Goal: Transaction & Acquisition: Purchase product/service

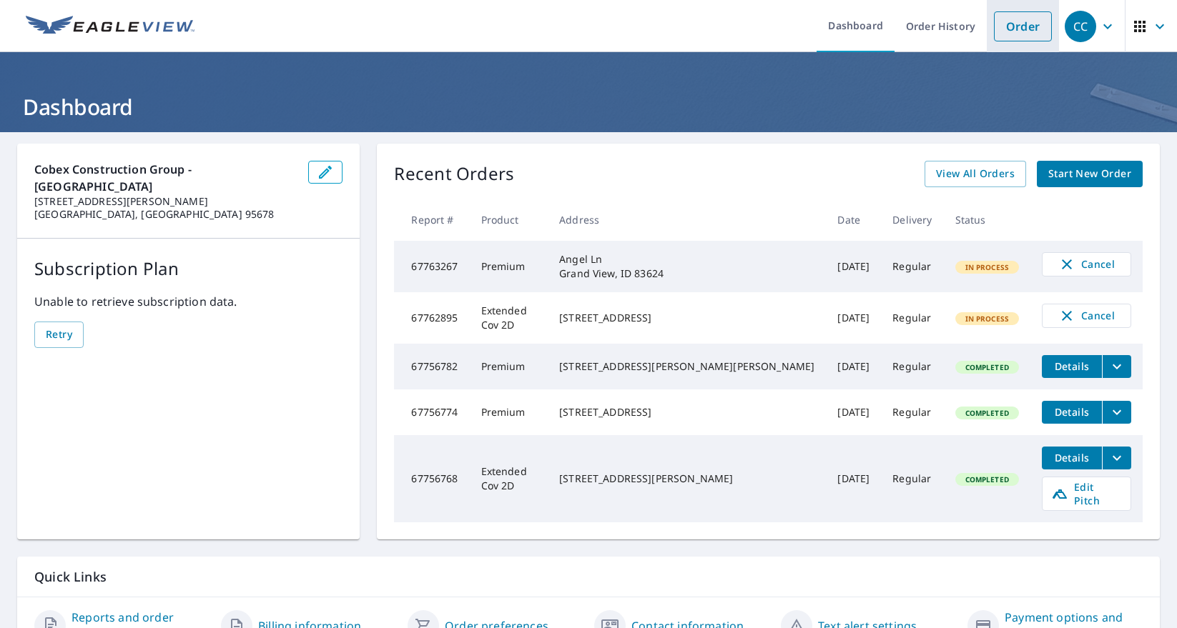
click at [1027, 29] on link "Order" at bounding box center [1023, 26] width 58 height 30
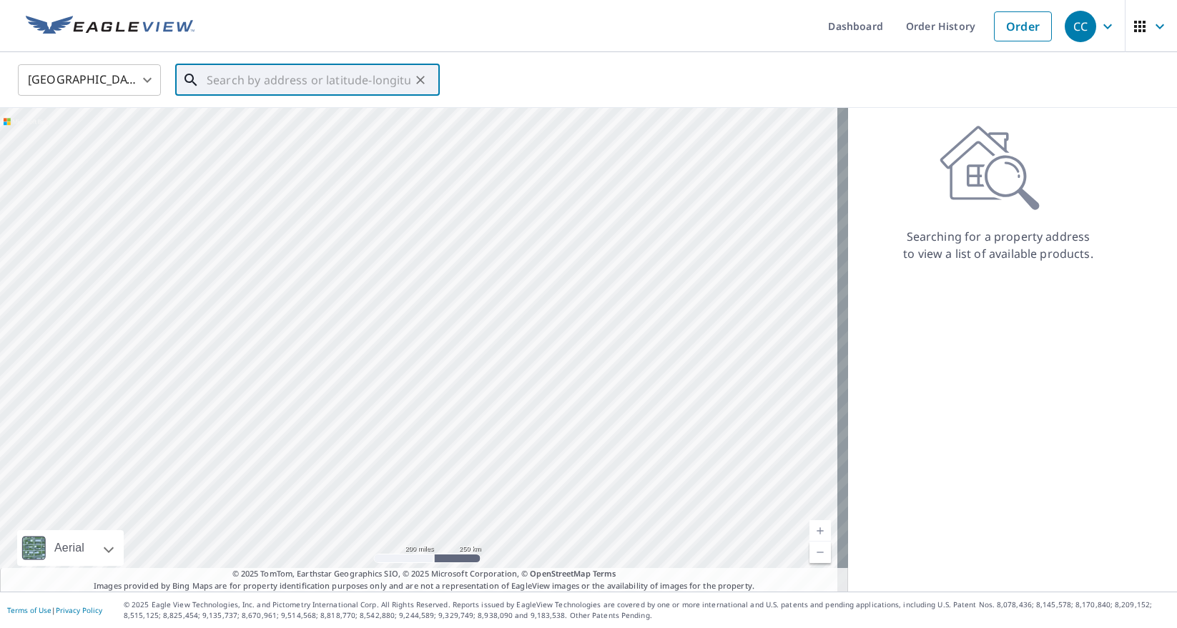
click at [282, 86] on input "text" at bounding box center [309, 80] width 204 height 40
type input "[STREET_ADDRESS]"
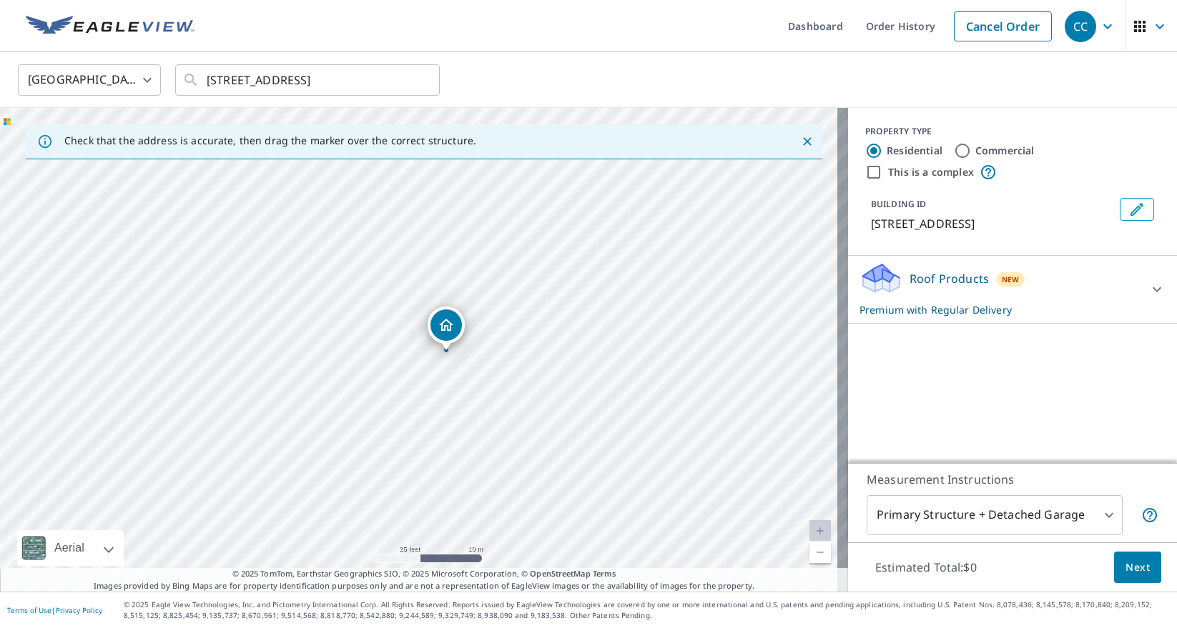
drag, startPoint x: 486, startPoint y: 415, endPoint x: 504, endPoint y: 368, distance: 49.8
click at [504, 368] on div "[STREET_ADDRESS]" at bounding box center [424, 350] width 848 height 484
click at [958, 149] on input "Commercial" at bounding box center [962, 150] width 17 height 17
radio input "true"
type input "4"
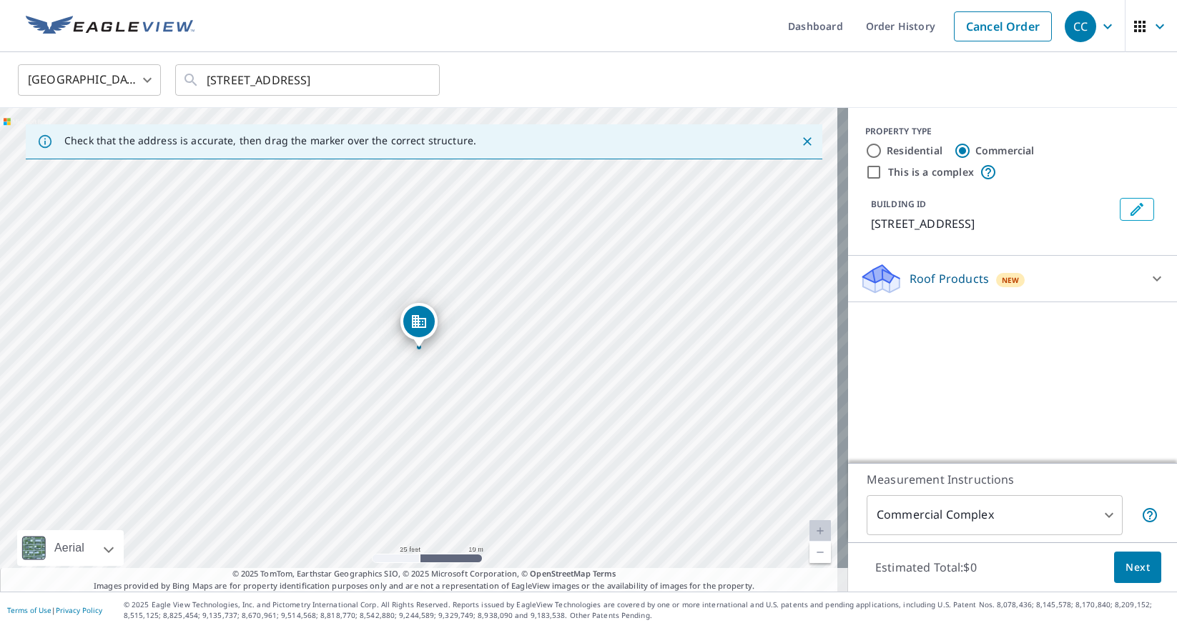
click at [1134, 565] on span "Next" at bounding box center [1137, 568] width 24 height 18
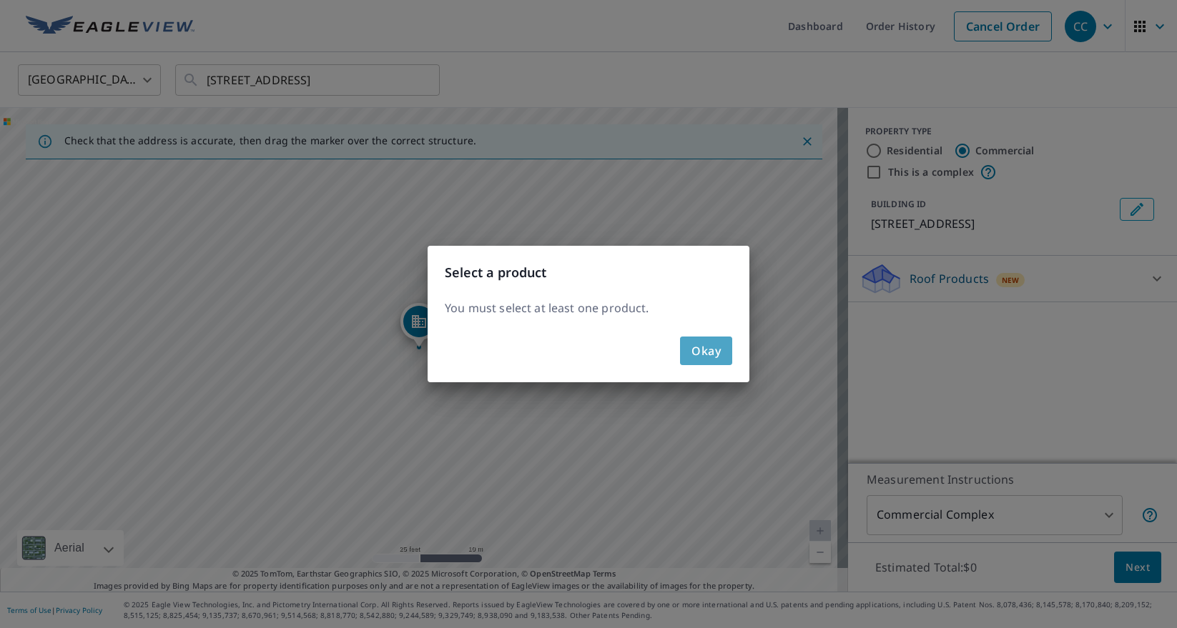
click at [707, 345] on span "Okay" at bounding box center [705, 351] width 29 height 20
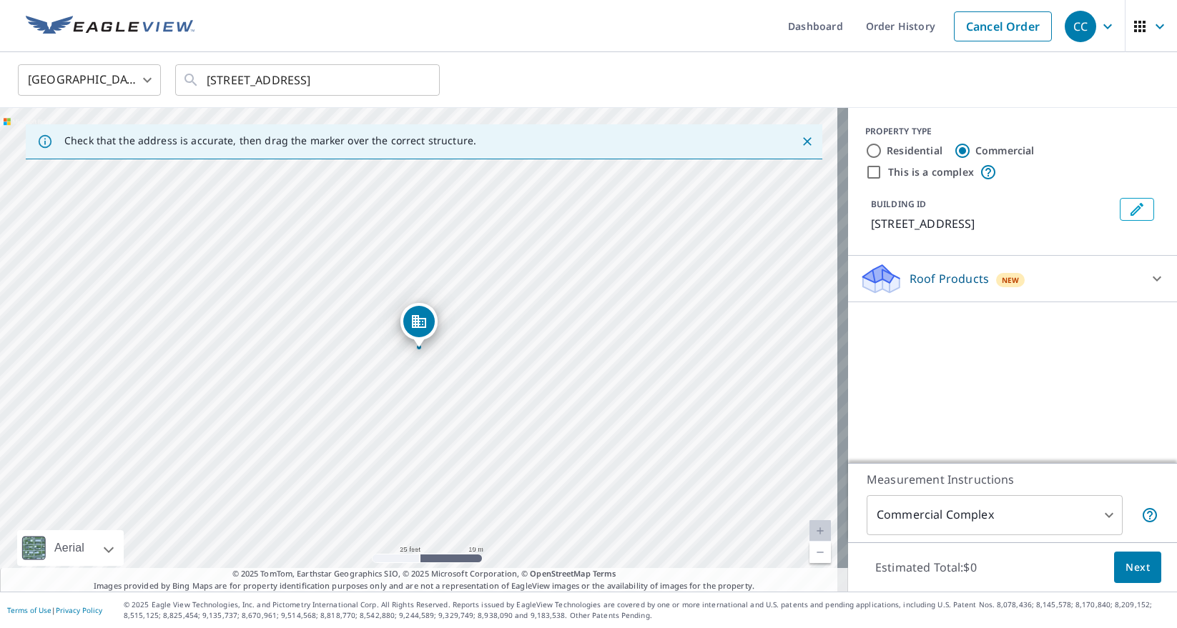
click at [1084, 280] on div "Roof Products New" at bounding box center [999, 279] width 280 height 34
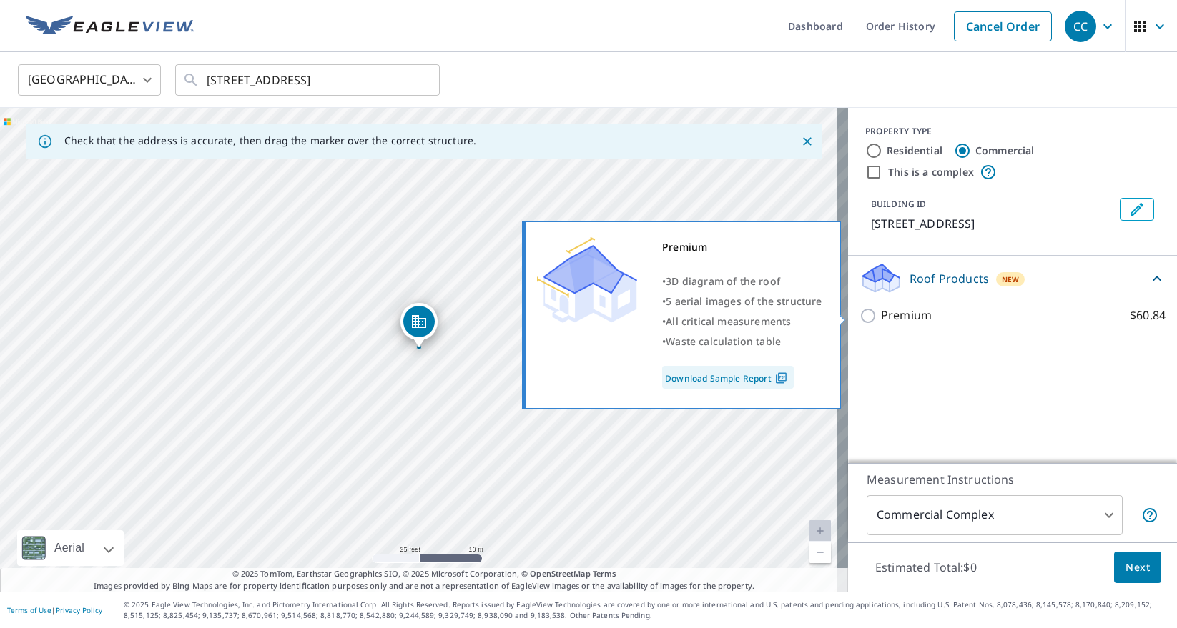
click at [919, 314] on p "Premium" at bounding box center [906, 316] width 51 height 18
click at [881, 314] on input "Premium $60.84" at bounding box center [869, 315] width 21 height 17
checkbox input "true"
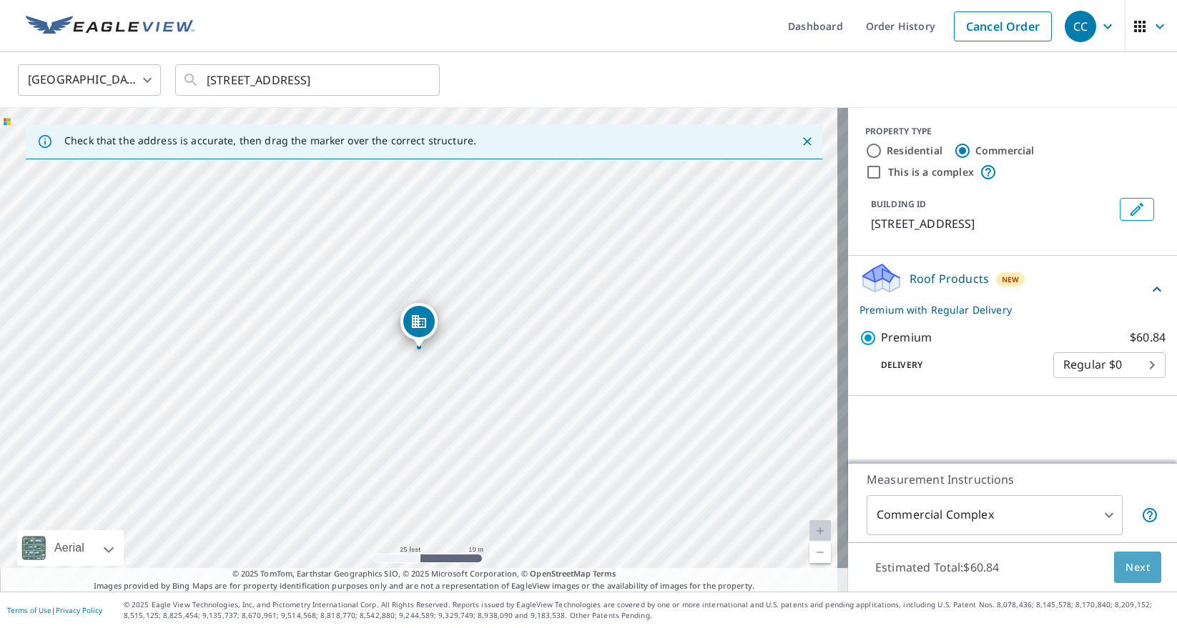
click at [1142, 563] on button "Next" at bounding box center [1137, 568] width 47 height 32
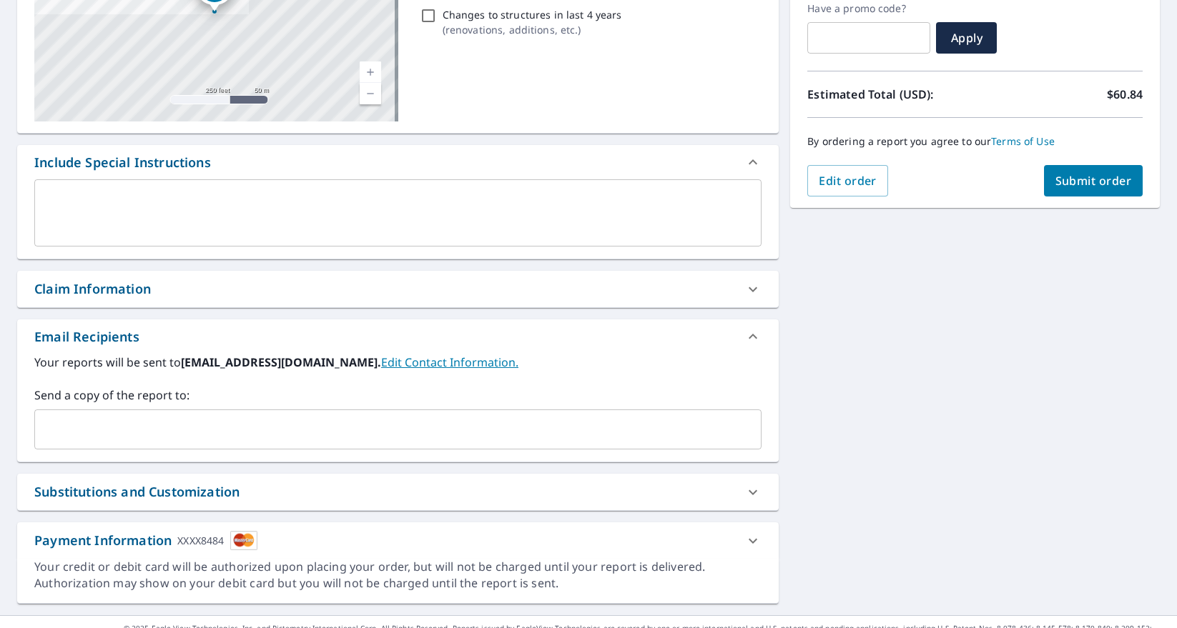
scroll to position [272, 0]
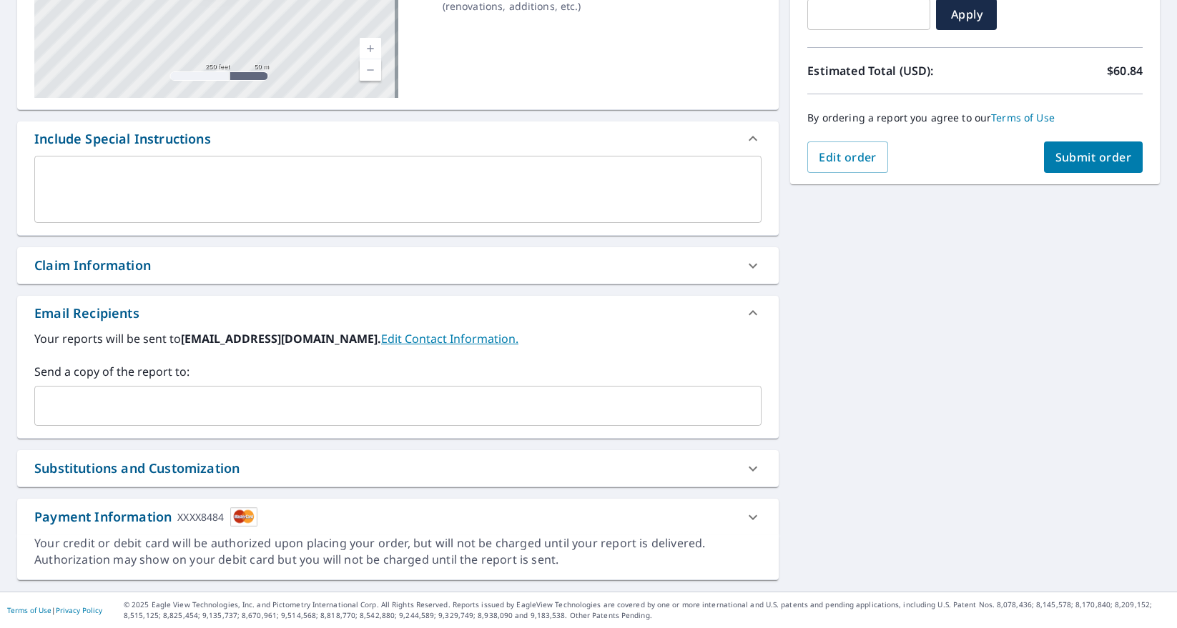
click at [189, 412] on input "text" at bounding box center [387, 405] width 693 height 27
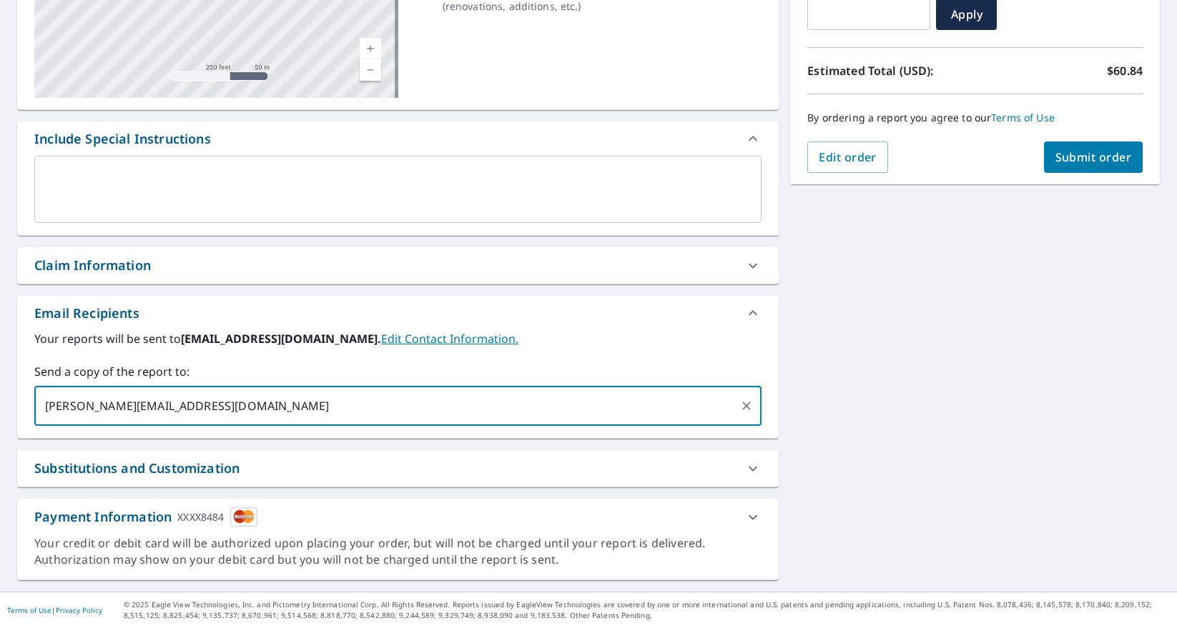
type input "[PERSON_NAME][EMAIL_ADDRESS][DOMAIN_NAME]"
click at [922, 350] on div "[STREET_ADDRESS] Aerial Road A standard road map Aerial A detailed look from ab…" at bounding box center [588, 226] width 1177 height 731
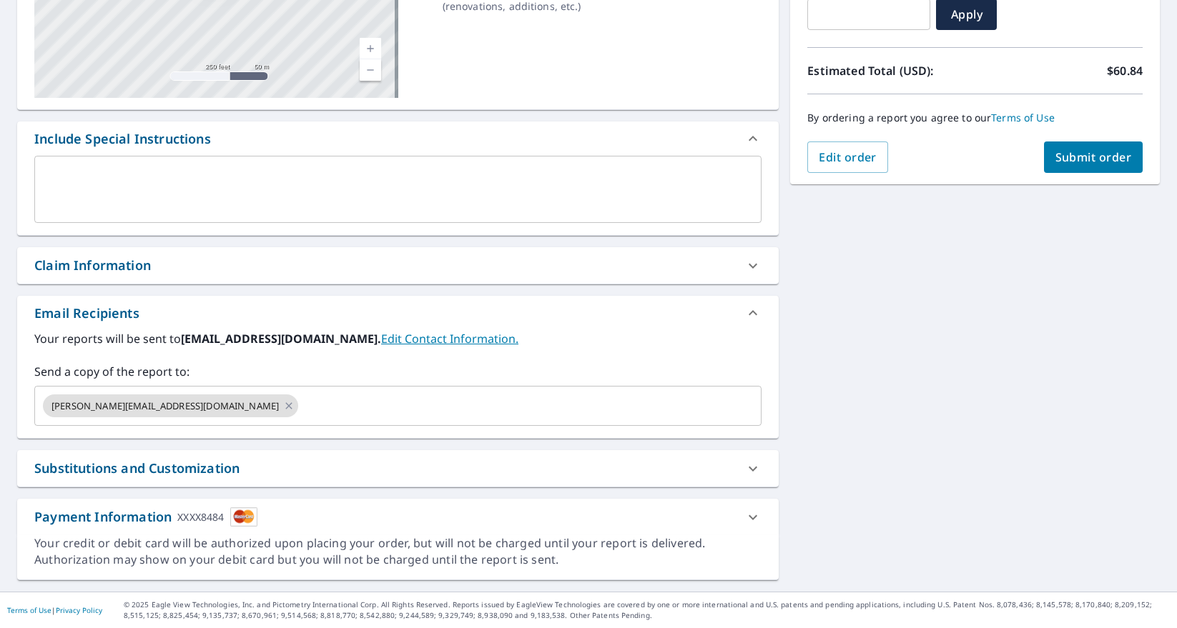
scroll to position [0, 0]
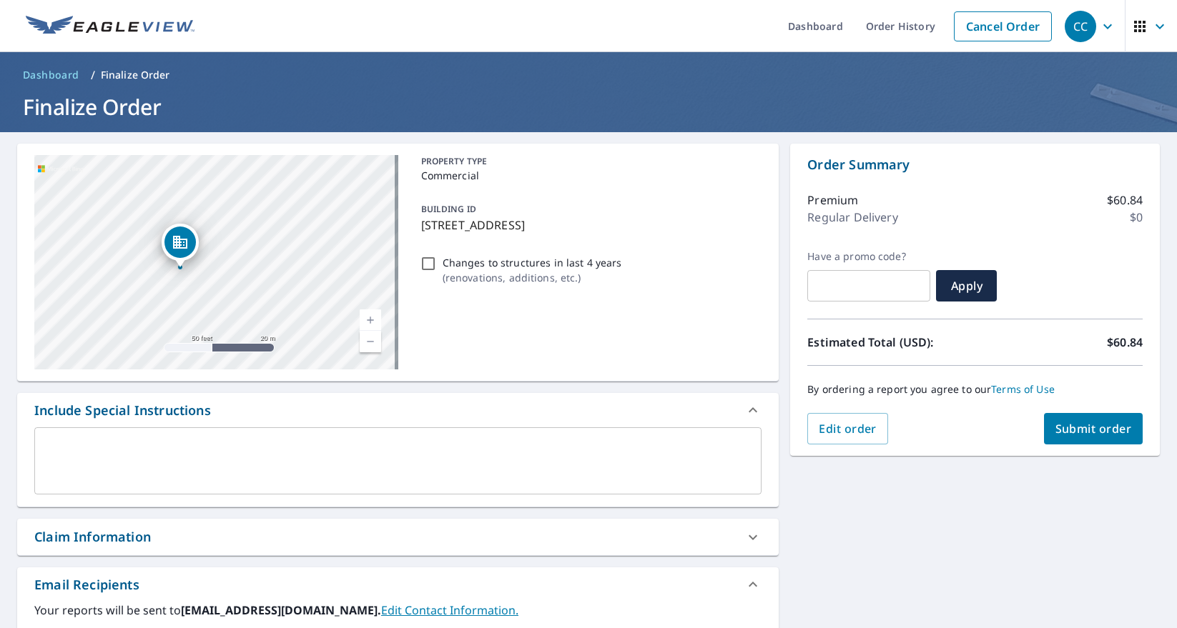
drag, startPoint x: 200, startPoint y: 294, endPoint x: 275, endPoint y: 262, distance: 81.7
click at [274, 262] on div "[STREET_ADDRESS]" at bounding box center [216, 262] width 364 height 214
drag, startPoint x: 241, startPoint y: 275, endPoint x: 263, endPoint y: 254, distance: 30.8
click at [263, 254] on div "[STREET_ADDRESS]" at bounding box center [216, 262] width 364 height 214
drag, startPoint x: 294, startPoint y: 267, endPoint x: 286, endPoint y: 274, distance: 10.6
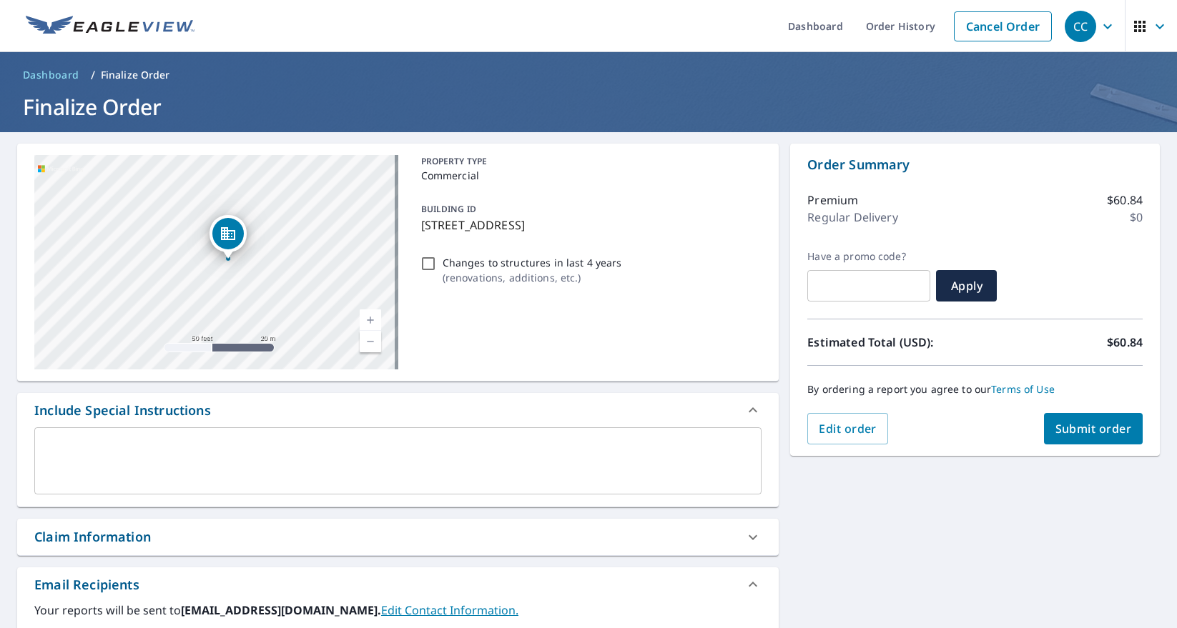
click at [286, 274] on div "[STREET_ADDRESS]" at bounding box center [216, 262] width 364 height 214
click at [1019, 503] on div "[STREET_ADDRESS] Aerial Road A standard road map Aerial A detailed look from ab…" at bounding box center [588, 497] width 1177 height 731
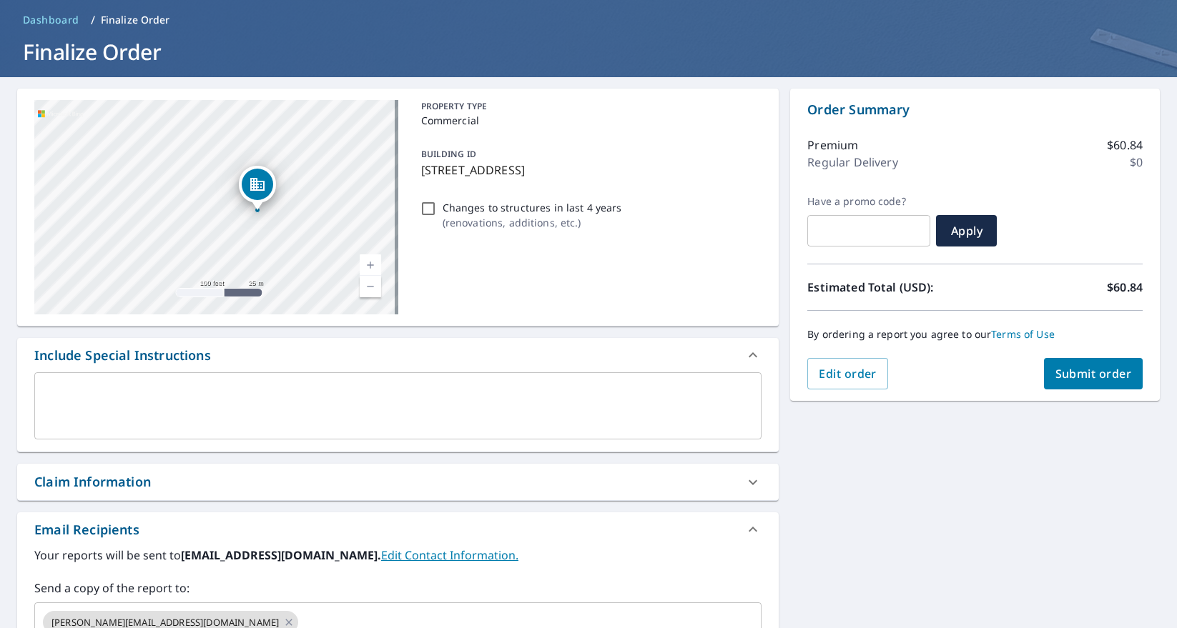
scroll to position [162, 0]
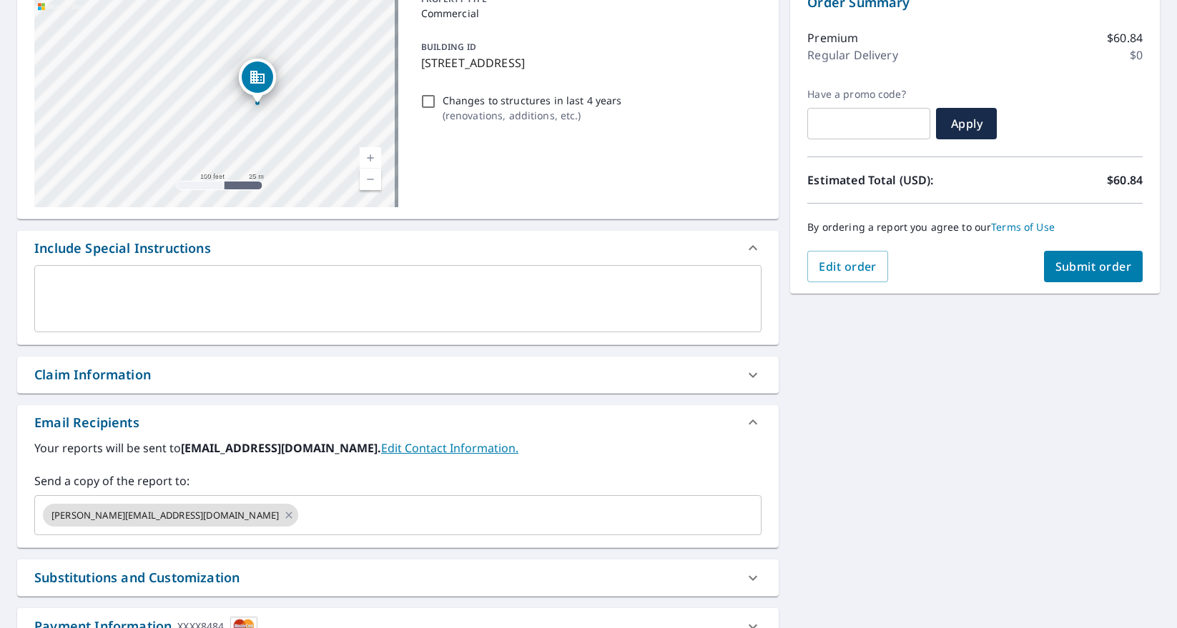
click at [1090, 272] on span "Submit order" at bounding box center [1093, 267] width 76 height 16
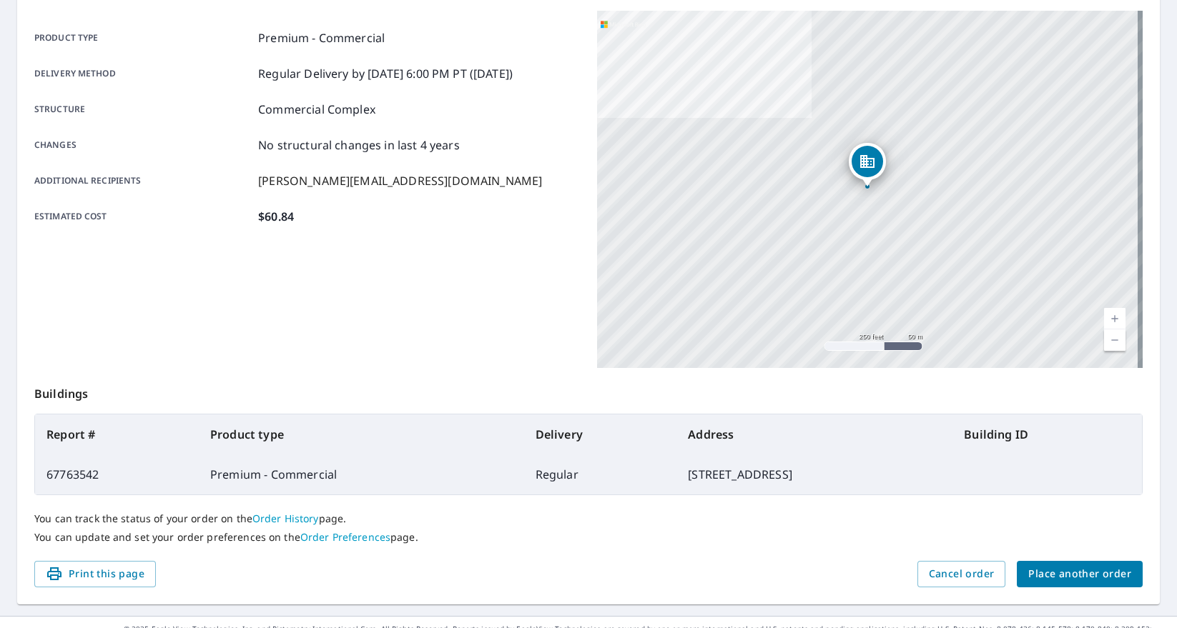
scroll to position [213, 0]
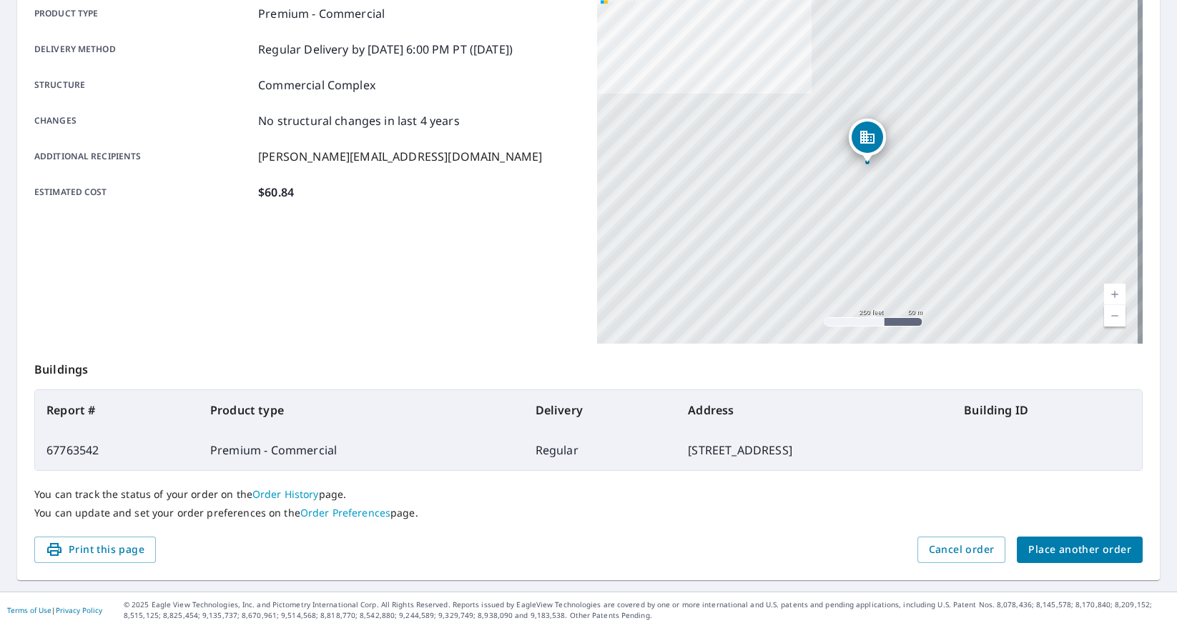
click at [1036, 553] on span "Place another order" at bounding box center [1079, 550] width 103 height 18
